Goal: Navigation & Orientation: Find specific page/section

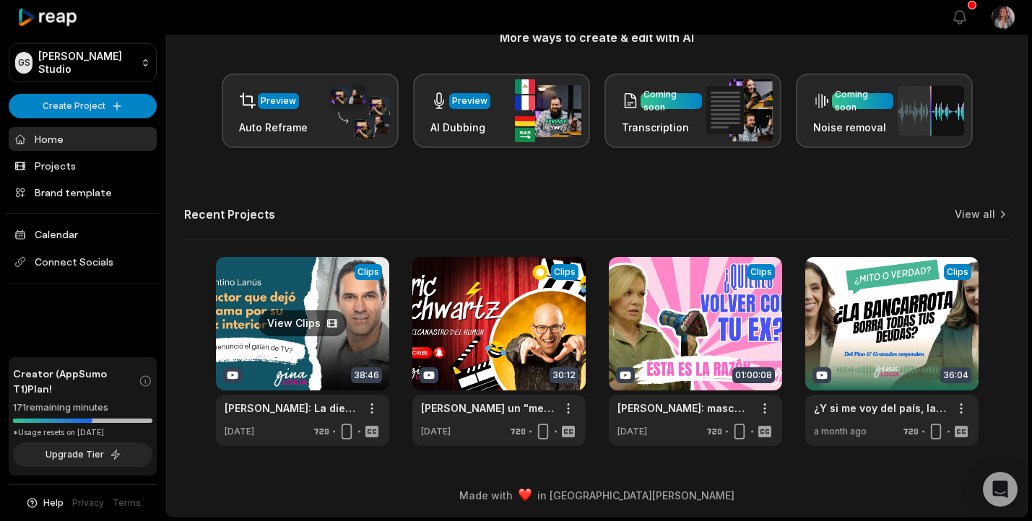
click at [311, 352] on link at bounding box center [302, 351] width 173 height 189
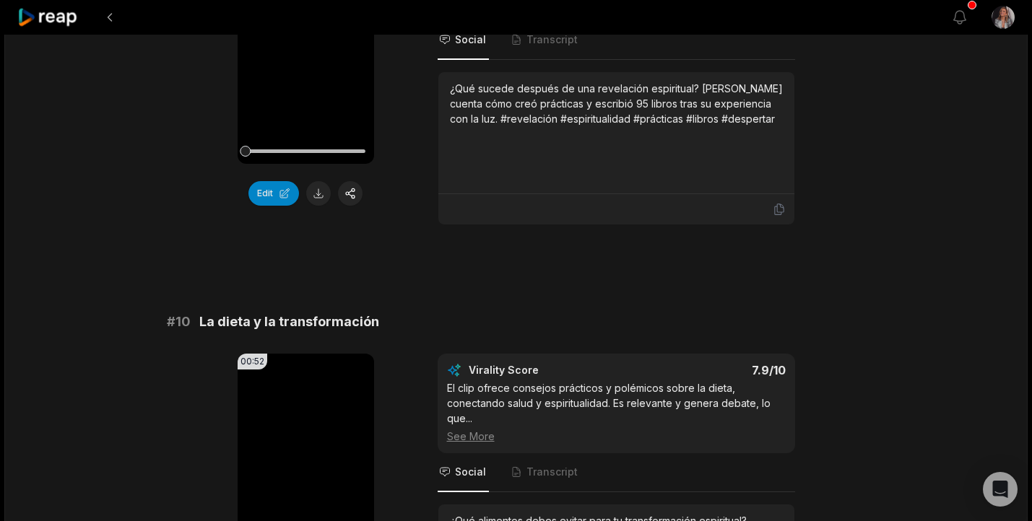
scroll to position [3934, 0]
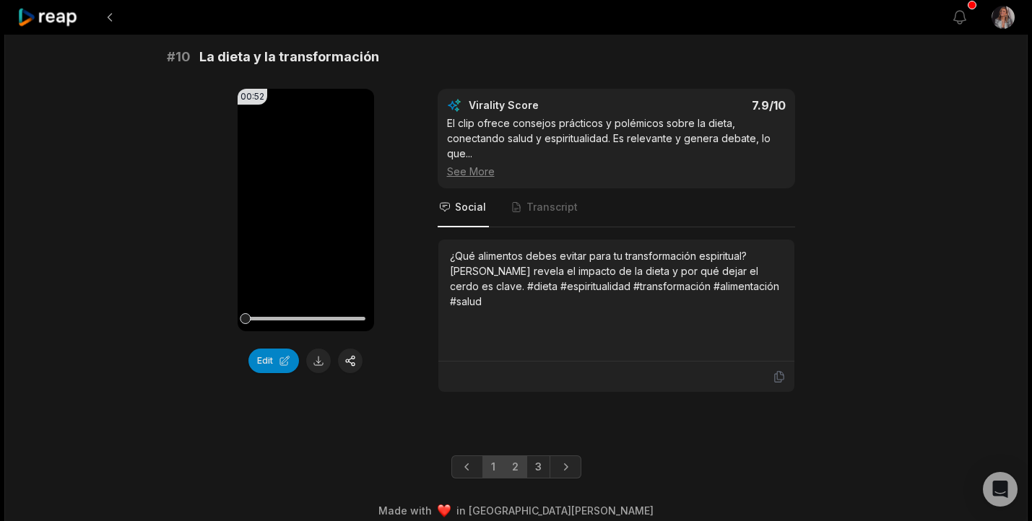
click at [517, 456] on link "2" at bounding box center [515, 467] width 24 height 23
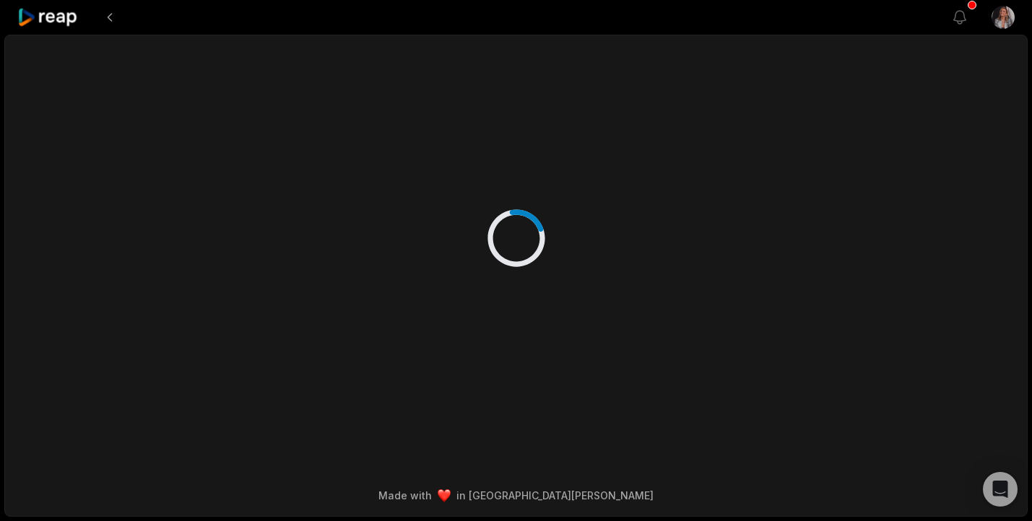
scroll to position [0, 0]
